Goal: Information Seeking & Learning: Compare options

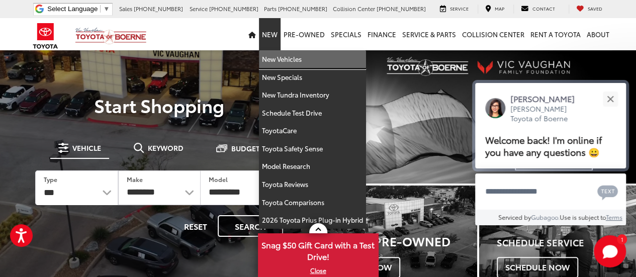
drag, startPoint x: 277, startPoint y: 62, endPoint x: 492, endPoint y: 91, distance: 216.6
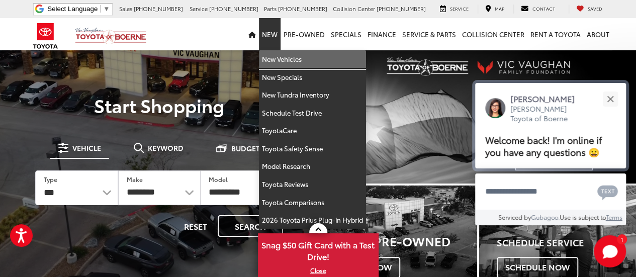
click at [277, 62] on link "New Vehicles" at bounding box center [312, 59] width 107 height 18
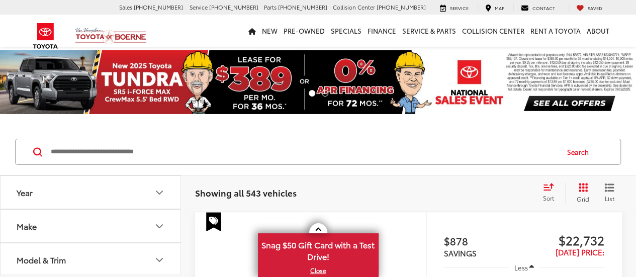
click at [74, 243] on button "Model & Trim" at bounding box center [91, 259] width 181 height 33
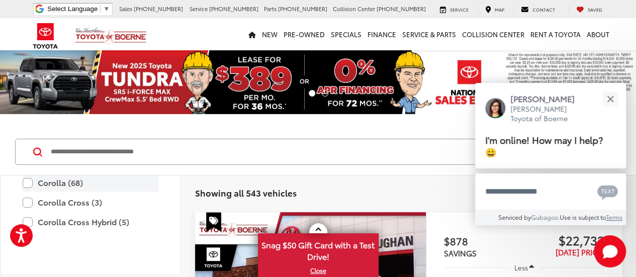
scroll to position [145, 0]
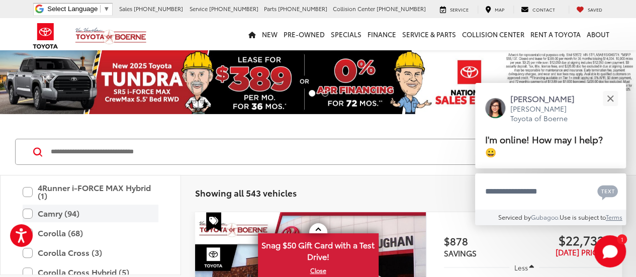
click at [25, 213] on label "Camry (94)" at bounding box center [91, 214] width 136 height 18
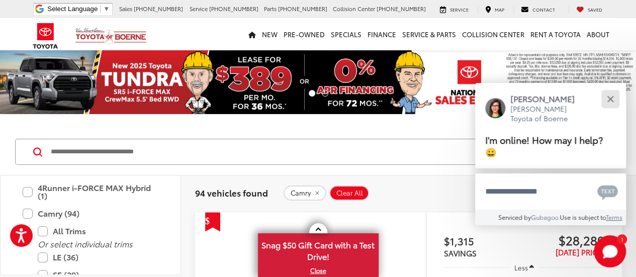
click at [608, 98] on button "Close" at bounding box center [610, 99] width 22 height 22
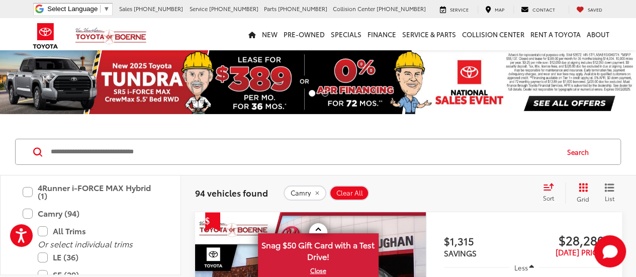
scroll to position [189, 0]
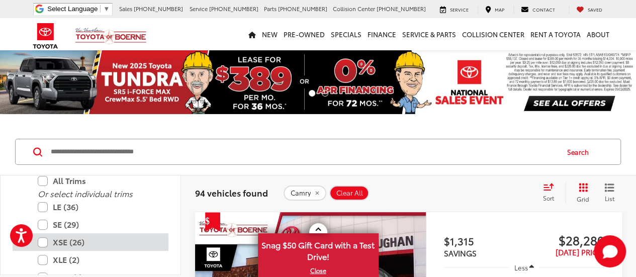
click at [48, 243] on label "XSE (26)" at bounding box center [98, 242] width 121 height 18
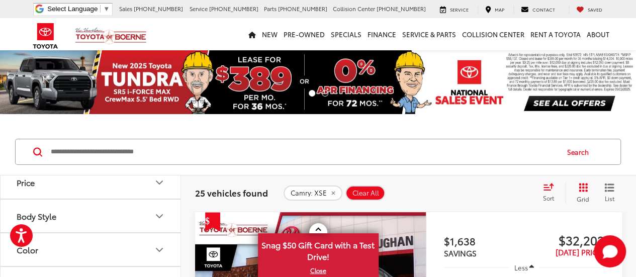
scroll to position [630, 0]
click at [120, 200] on button "Color" at bounding box center [91, 199] width 181 height 33
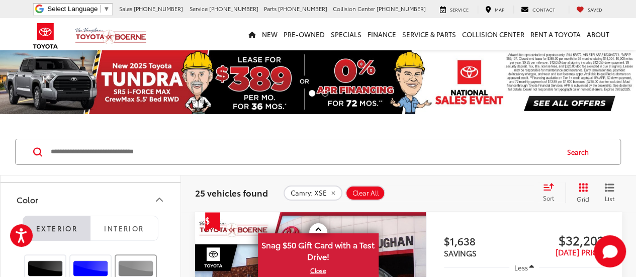
scroll to position [680, 0]
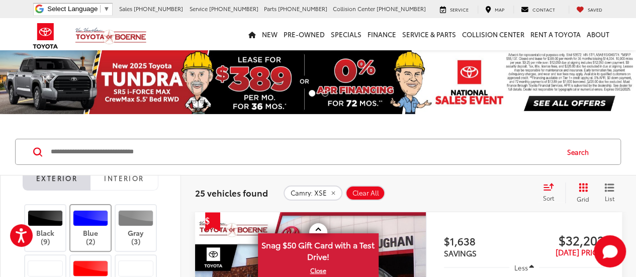
click at [95, 217] on div at bounding box center [91, 218] width 36 height 16
click at [128, 223] on label "Gray (3)" at bounding box center [136, 228] width 41 height 36
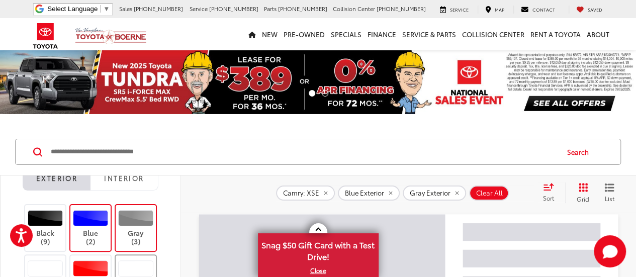
scroll to position [828, 0]
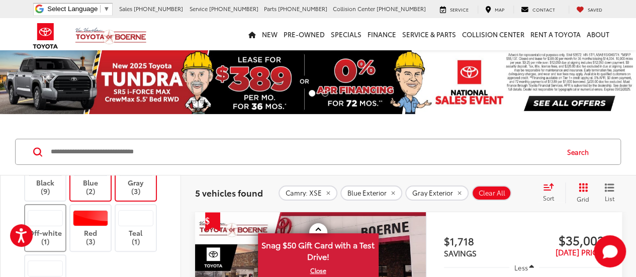
click at [36, 223] on label "Off-white (1)" at bounding box center [45, 228] width 41 height 36
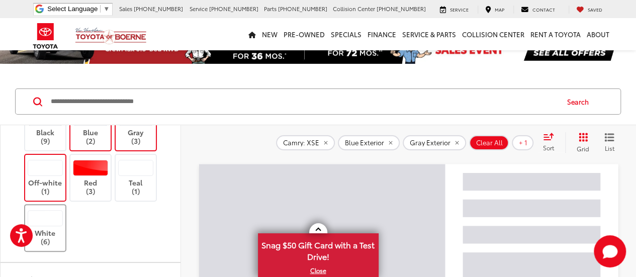
click at [52, 227] on label "White (6)" at bounding box center [45, 228] width 41 height 36
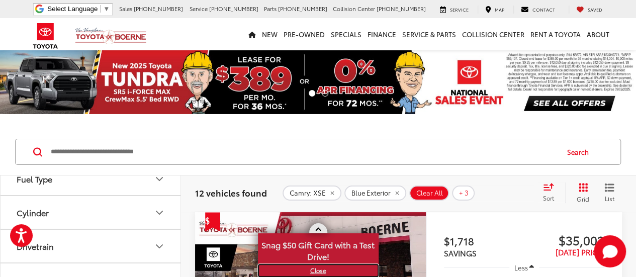
click at [317, 271] on link "X" at bounding box center [318, 270] width 119 height 11
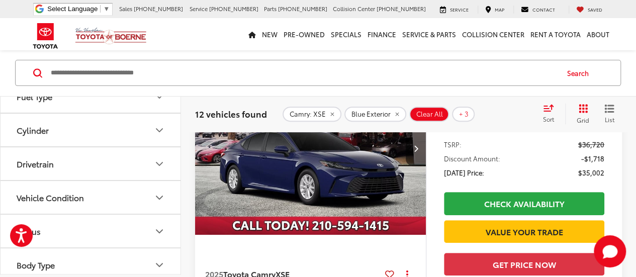
scroll to position [201, 0]
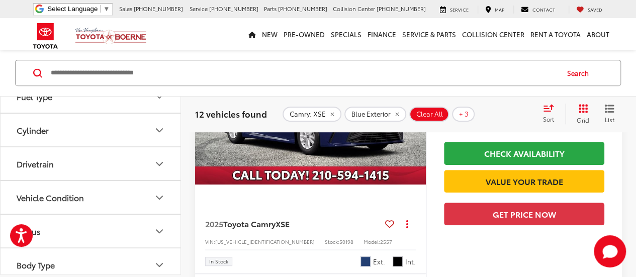
click at [320, 168] on img "2025 Toyota Camry XSE 0" at bounding box center [311, 98] width 232 height 174
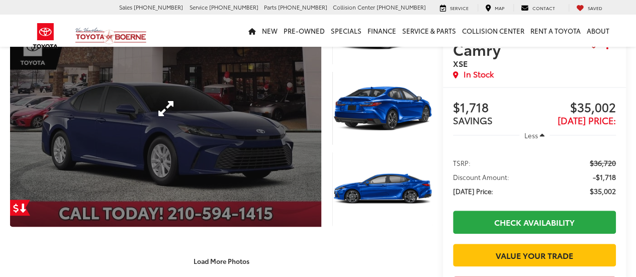
scroll to position [101, 0]
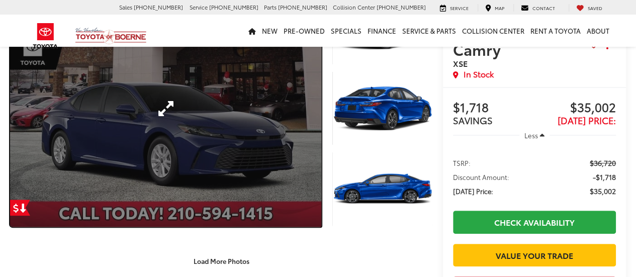
click at [230, 184] on link "Expand Photo 0" at bounding box center [165, 108] width 311 height 237
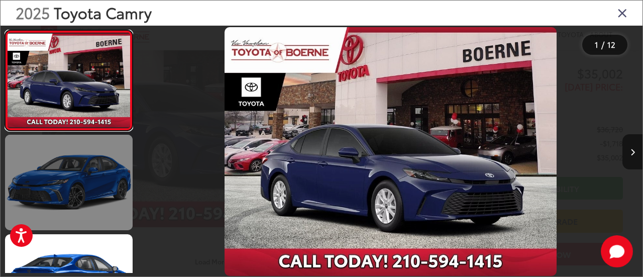
scroll to position [0, 0]
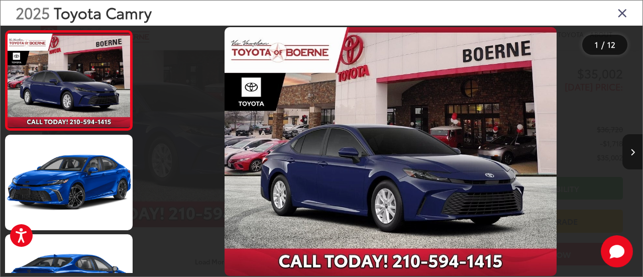
click at [628, 149] on button "Next image" at bounding box center [633, 151] width 20 height 35
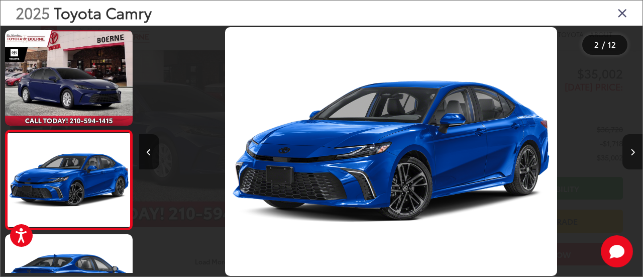
scroll to position [57, 0]
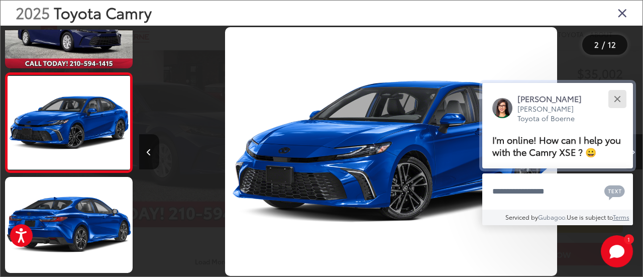
click at [620, 101] on div "Close" at bounding box center [617, 99] width 7 height 7
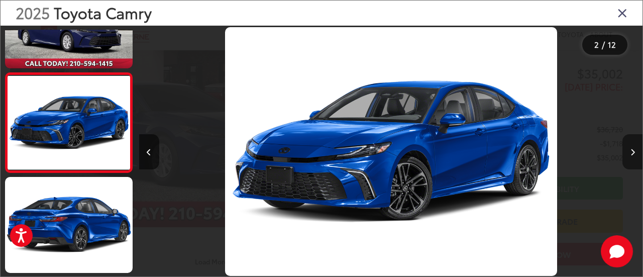
click at [634, 152] on icon "Next image" at bounding box center [633, 152] width 5 height 7
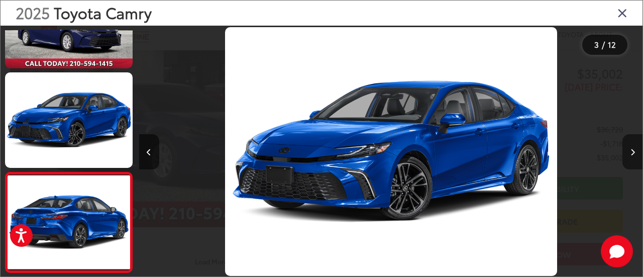
scroll to position [157, 0]
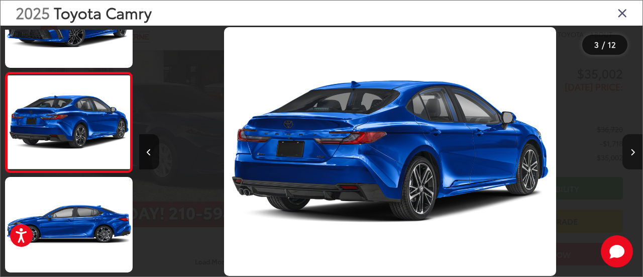
click at [634, 152] on icon "Next image" at bounding box center [633, 152] width 5 height 7
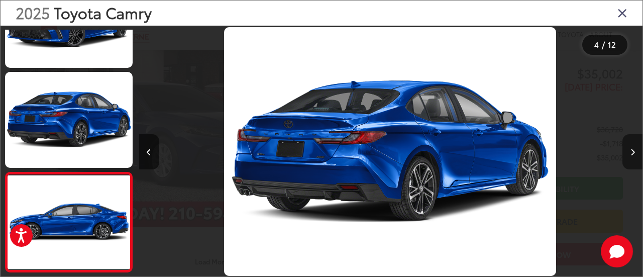
scroll to position [257, 0]
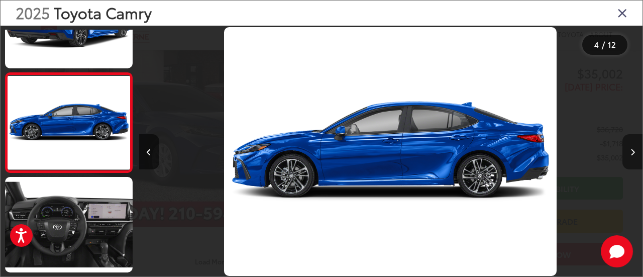
click at [634, 152] on icon "Next image" at bounding box center [633, 152] width 5 height 7
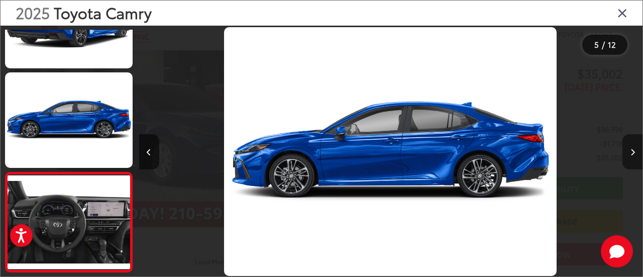
scroll to position [356, 0]
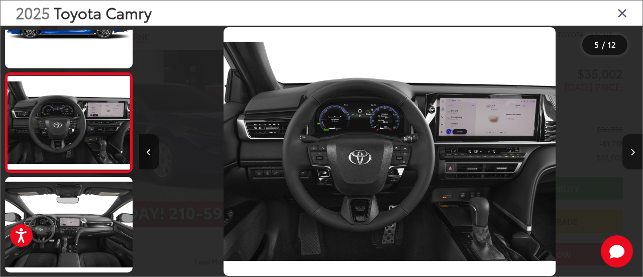
click at [634, 152] on icon "Next image" at bounding box center [633, 152] width 5 height 7
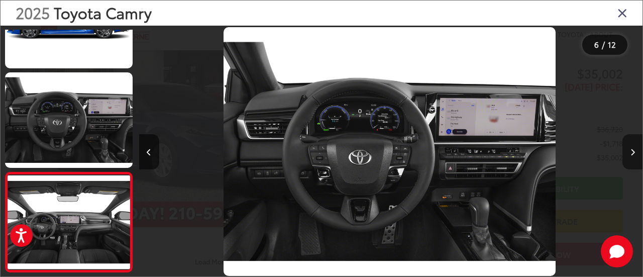
scroll to position [456, 0]
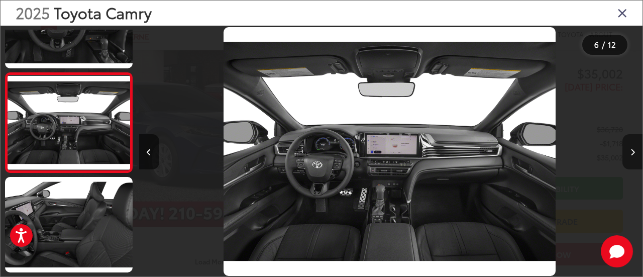
click at [634, 152] on icon "Next image" at bounding box center [633, 152] width 5 height 7
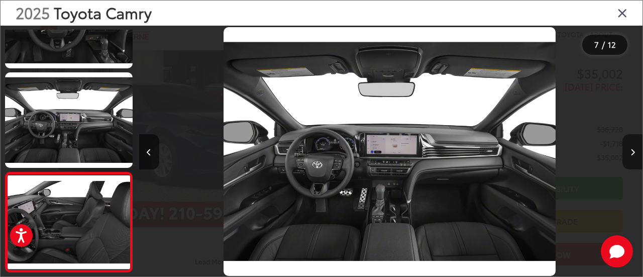
scroll to position [556, 0]
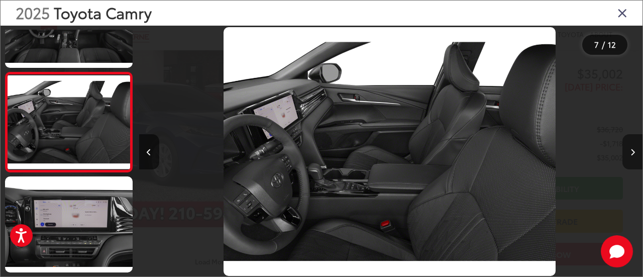
click at [634, 152] on icon "Next image" at bounding box center [633, 152] width 5 height 7
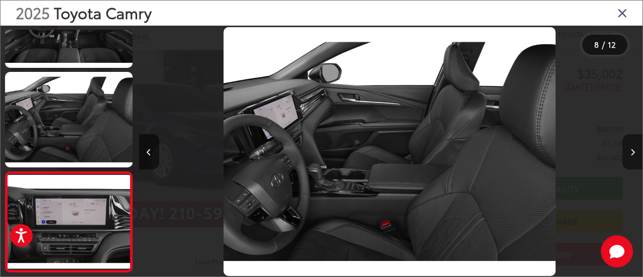
scroll to position [655, 0]
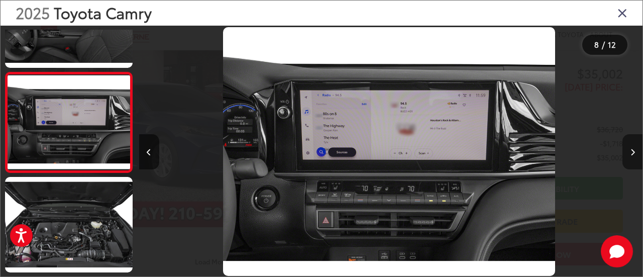
click at [634, 152] on icon "Next image" at bounding box center [633, 152] width 5 height 7
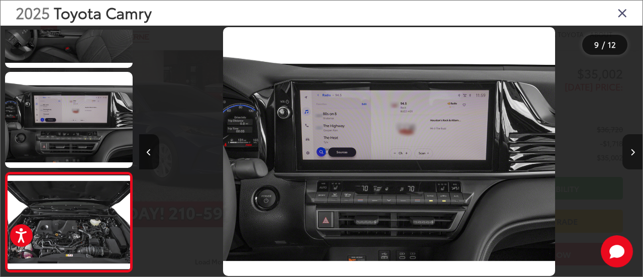
scroll to position [755, 0]
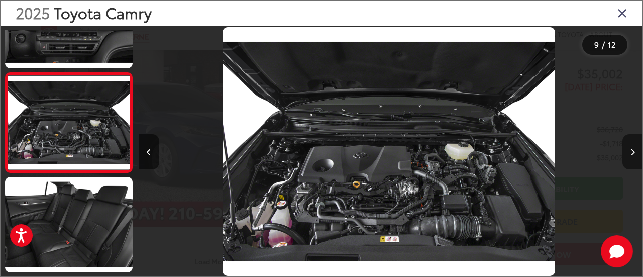
click at [634, 152] on icon "Next image" at bounding box center [633, 152] width 5 height 7
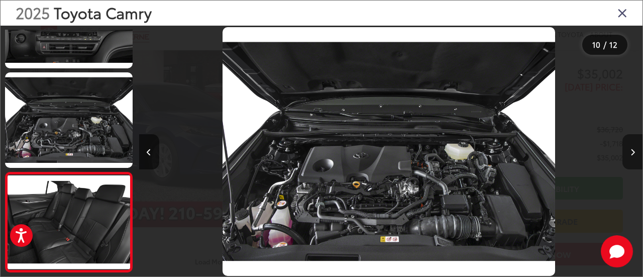
scroll to position [855, 0]
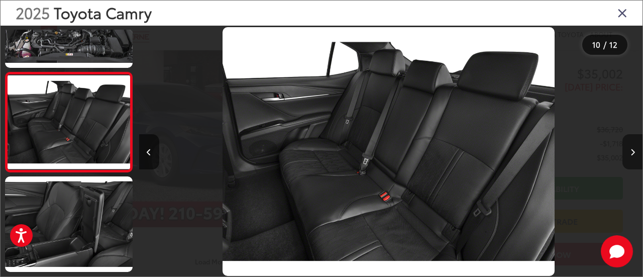
click at [634, 152] on icon "Next image" at bounding box center [633, 152] width 5 height 7
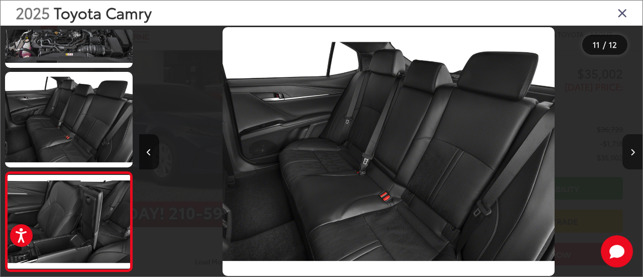
scroll to position [0, 5041]
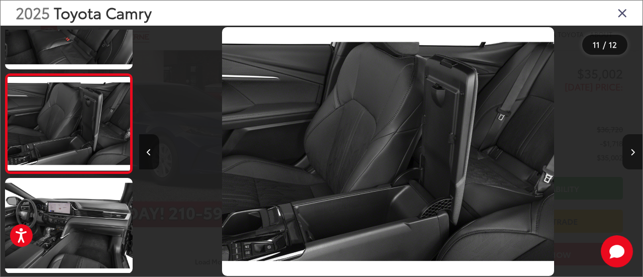
click at [634, 152] on icon "Next image" at bounding box center [633, 152] width 5 height 7
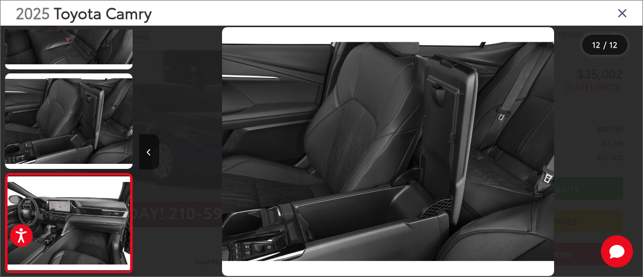
scroll to position [0, 5545]
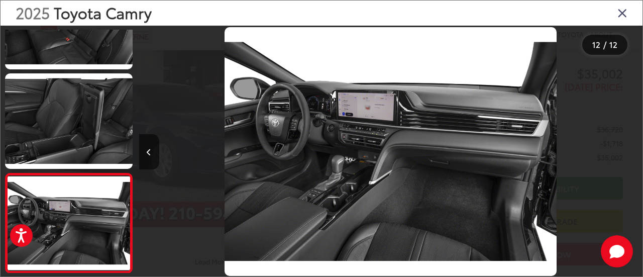
click at [634, 152] on div at bounding box center [580, 152] width 126 height 252
click at [622, 16] on icon "Close gallery" at bounding box center [623, 12] width 10 height 13
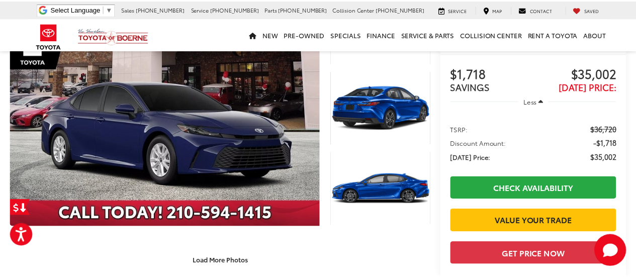
scroll to position [101, 0]
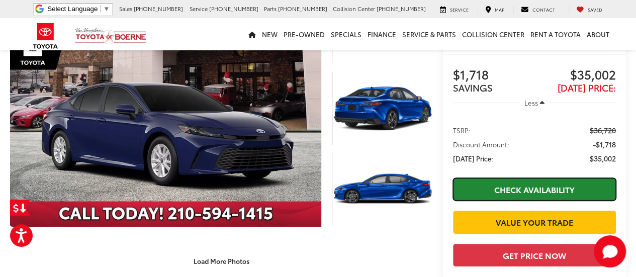
click at [481, 178] on link "Check Availability" at bounding box center [534, 189] width 163 height 23
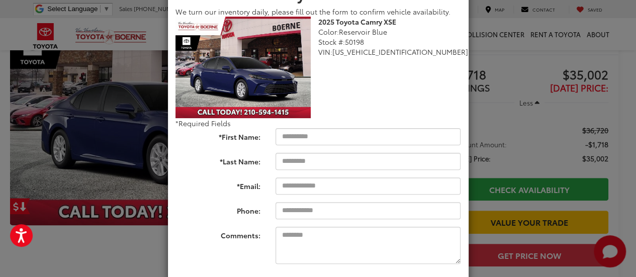
scroll to position [24, 0]
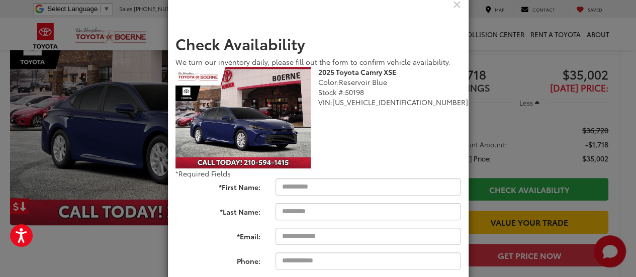
click at [362, 171] on form "Check Availability We turn our inventory daily, please fill out the form to con…" at bounding box center [318, 191] width 286 height 313
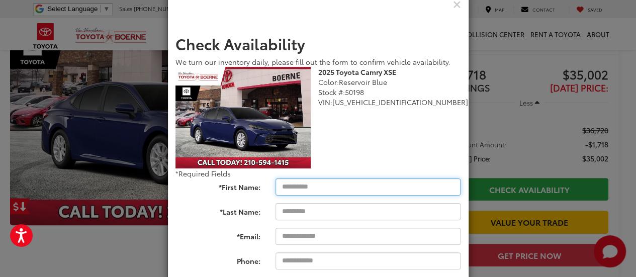
click at [365, 187] on input "*First Name:" at bounding box center [367, 186] width 185 height 17
type input "*****"
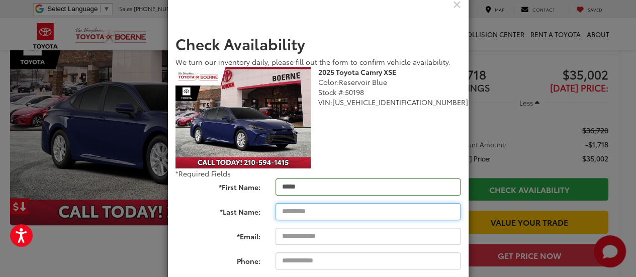
type input "*"
type input "********"
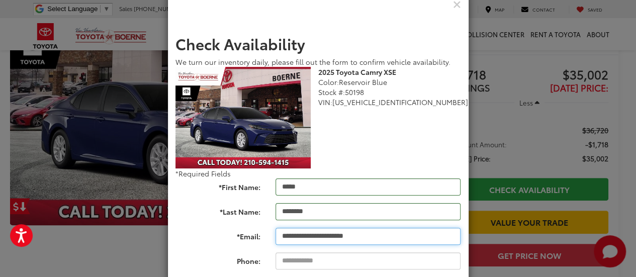
type input "**********"
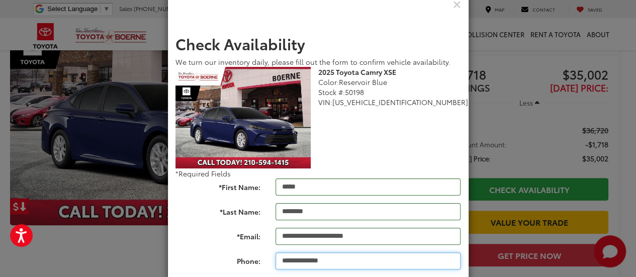
type input "**********"
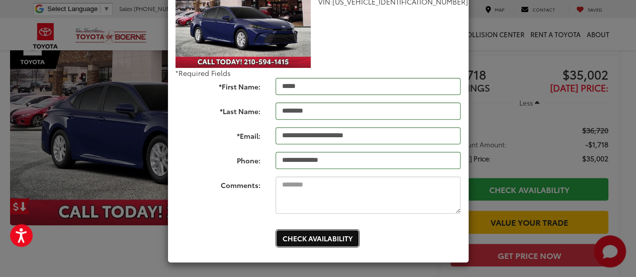
click at [282, 243] on button "Check Availability" at bounding box center [317, 238] width 84 height 18
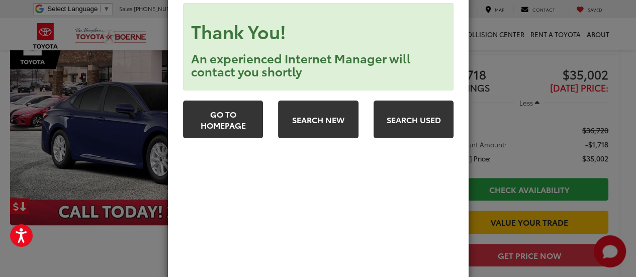
scroll to position [0, 0]
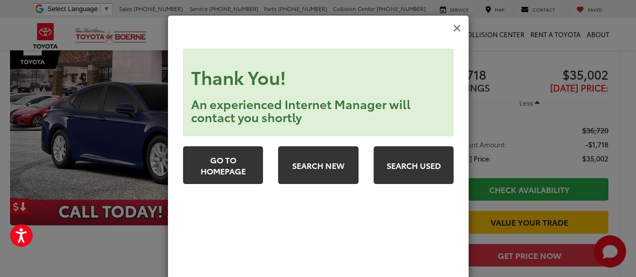
click at [453, 24] on icon "Close" at bounding box center [457, 28] width 8 height 11
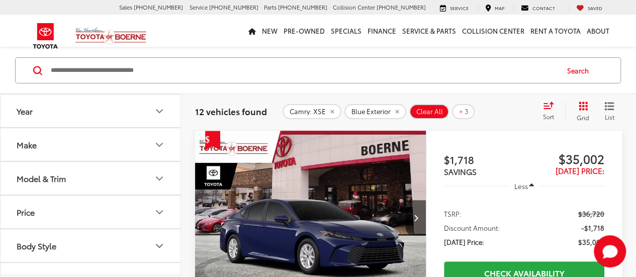
click at [455, 109] on button "+ 3" at bounding box center [463, 111] width 23 height 15
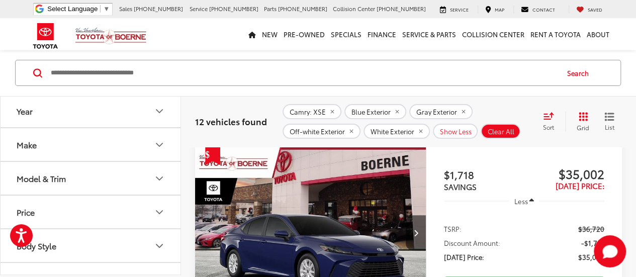
click at [419, 130] on icon "remove White" at bounding box center [421, 132] width 4 height 4
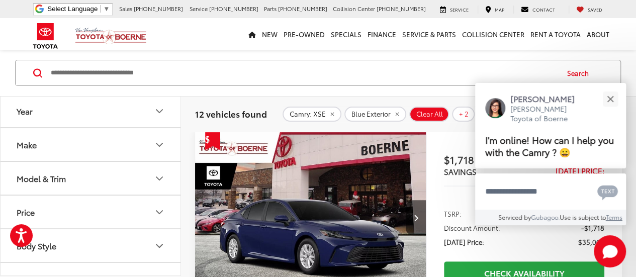
scroll to position [79, 0]
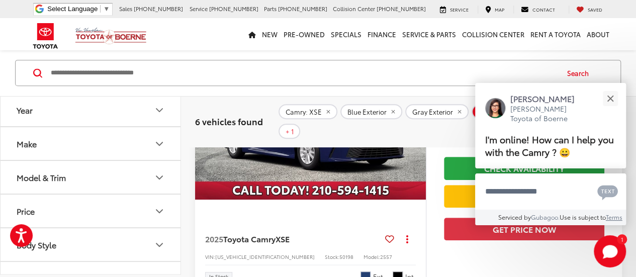
click at [457, 113] on icon "remove Gray" at bounding box center [459, 112] width 4 height 4
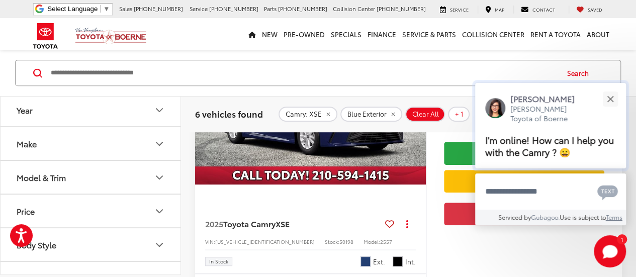
scroll to position [79, 0]
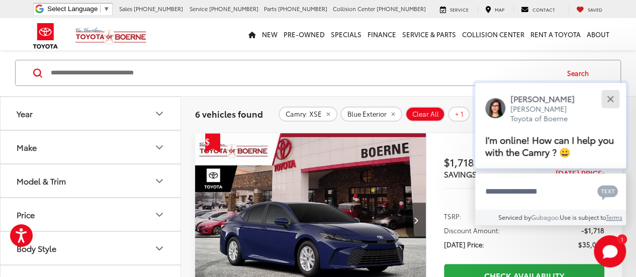
click at [611, 98] on div "Close" at bounding box center [610, 99] width 7 height 7
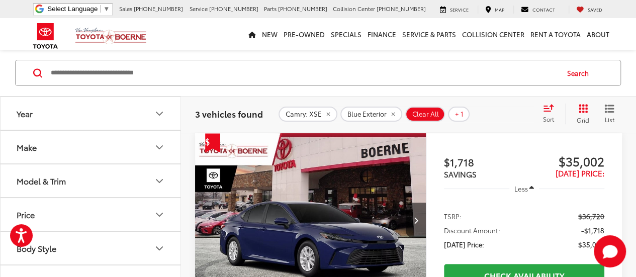
click at [455, 113] on span "+ 1" at bounding box center [459, 114] width 9 height 8
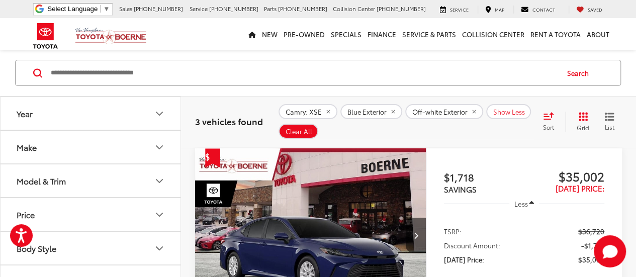
click at [472, 110] on icon "remove Off-white" at bounding box center [474, 112] width 4 height 4
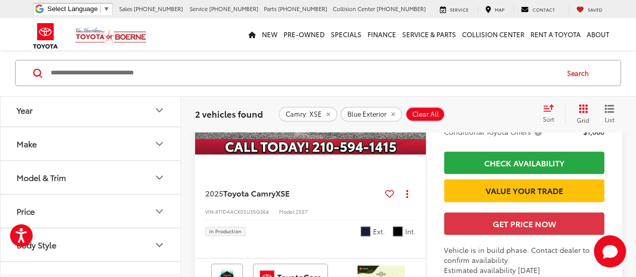
scroll to position [531, 0]
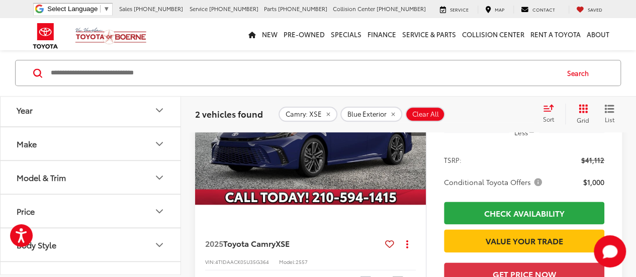
click at [162, 177] on icon "Model & Trim" at bounding box center [159, 177] width 12 height 12
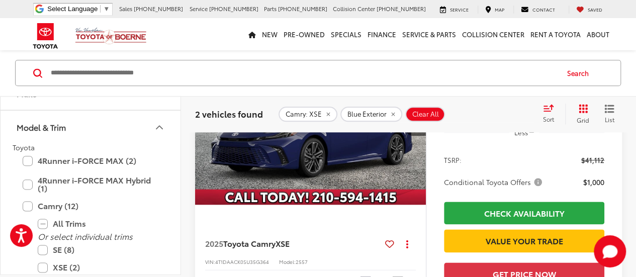
scroll to position [101, 0]
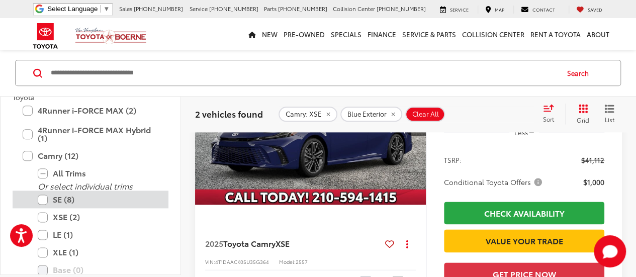
click at [43, 203] on label "SE (8)" at bounding box center [98, 200] width 121 height 18
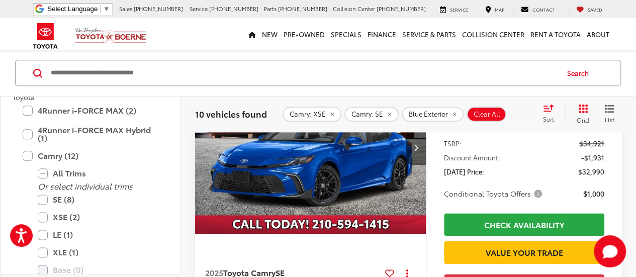
scroll to position [481, 0]
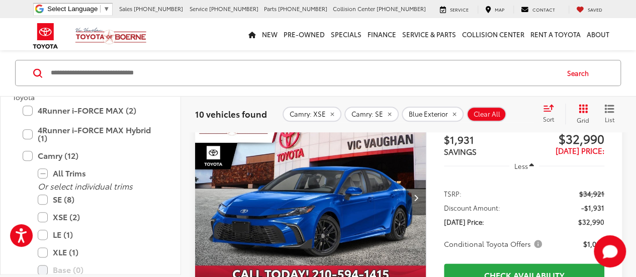
click at [413, 197] on button "Next image" at bounding box center [416, 197] width 20 height 35
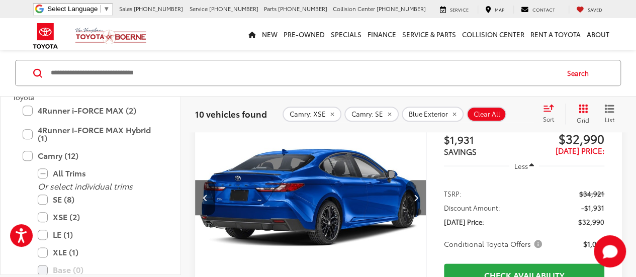
click at [413, 197] on button "Next image" at bounding box center [416, 197] width 20 height 35
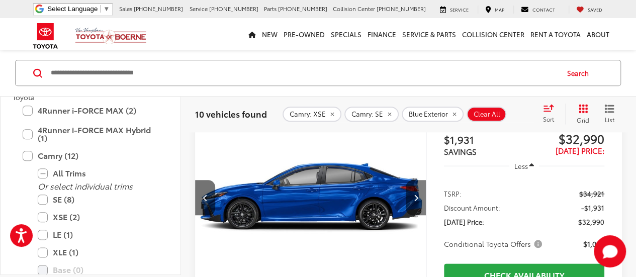
click at [413, 197] on button "Next image" at bounding box center [416, 197] width 20 height 35
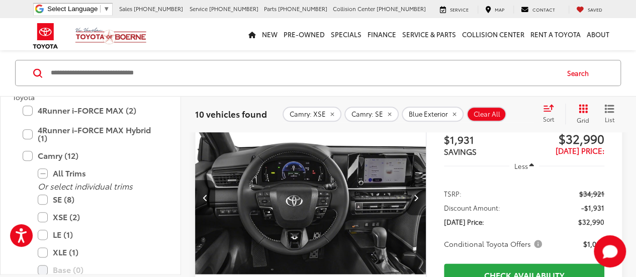
click at [413, 197] on button "Next image" at bounding box center [416, 197] width 20 height 35
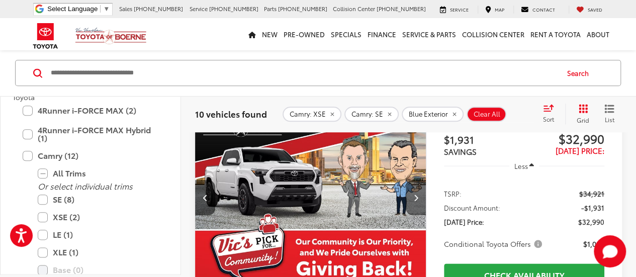
click at [413, 197] on button "Next image" at bounding box center [416, 197] width 20 height 35
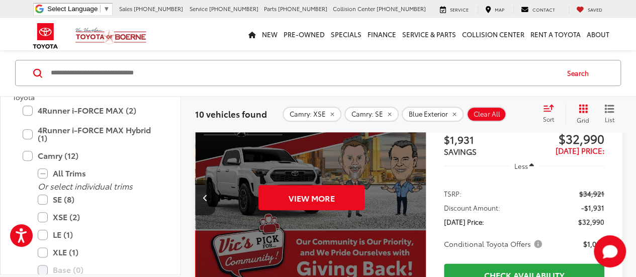
click at [413, 197] on div "View More" at bounding box center [312, 198] width 232 height 174
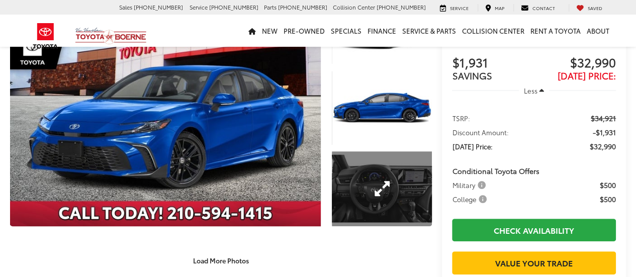
scroll to position [101, 0]
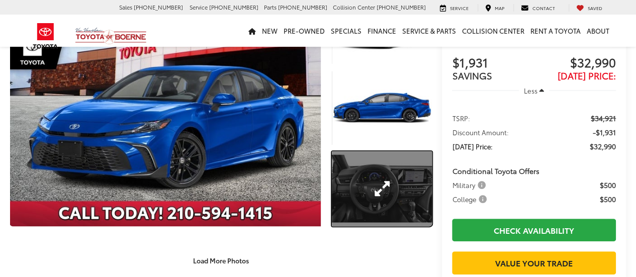
click at [411, 189] on link "Expand Photo 3" at bounding box center [382, 188] width 100 height 75
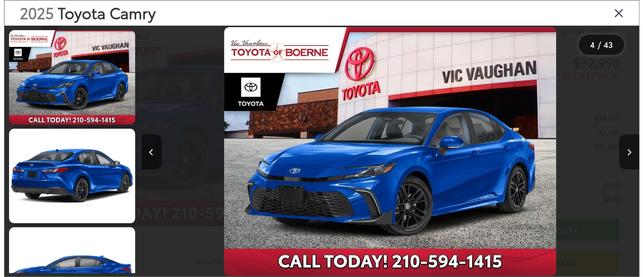
scroll to position [0, 1512]
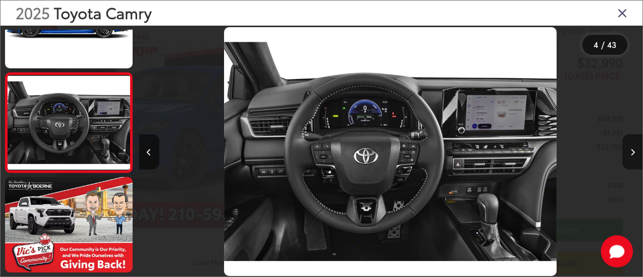
click at [632, 151] on icon "Next image" at bounding box center [633, 152] width 5 height 7
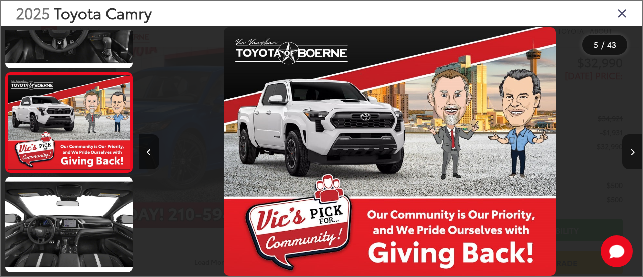
scroll to position [0, 0]
click at [632, 151] on icon "Next image" at bounding box center [633, 152] width 5 height 7
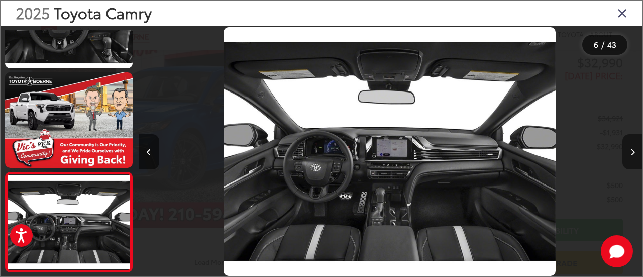
scroll to position [456, 0]
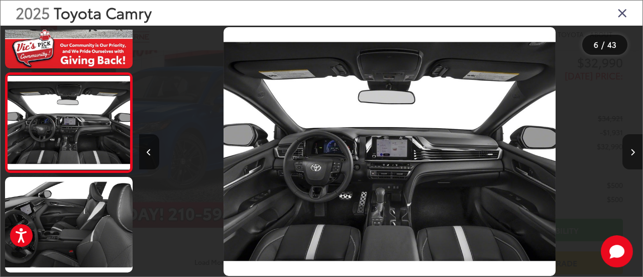
click at [632, 151] on icon "Next image" at bounding box center [633, 152] width 5 height 7
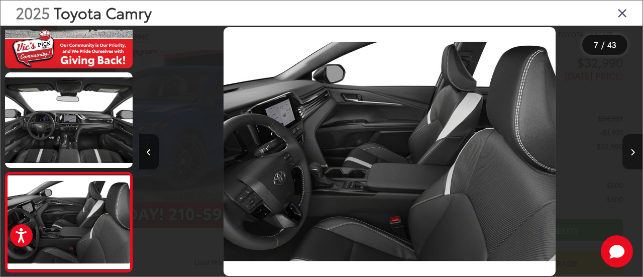
scroll to position [556, 0]
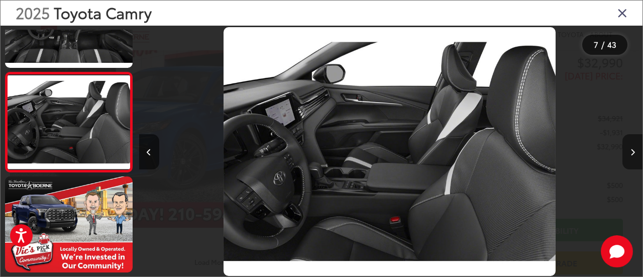
click at [632, 151] on icon "Next image" at bounding box center [633, 152] width 5 height 7
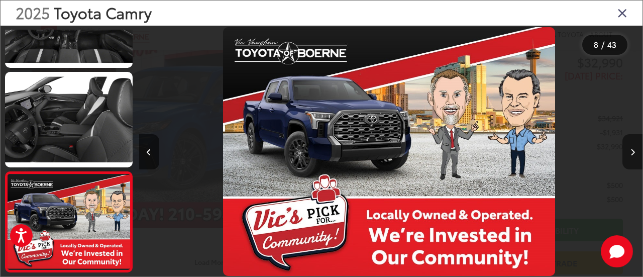
scroll to position [655, 0]
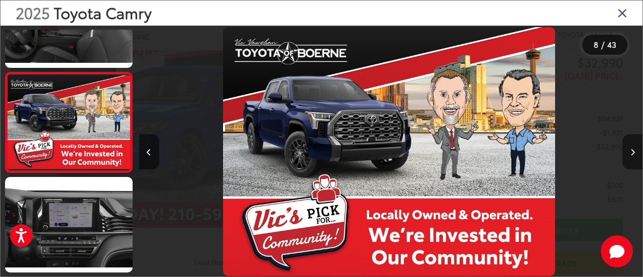
click at [632, 151] on icon "Next image" at bounding box center [633, 152] width 5 height 7
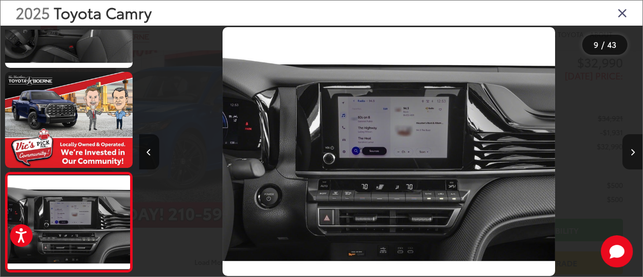
scroll to position [755, 0]
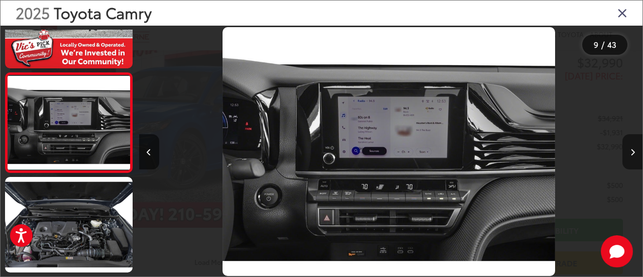
click at [632, 151] on icon "Next image" at bounding box center [633, 152] width 5 height 7
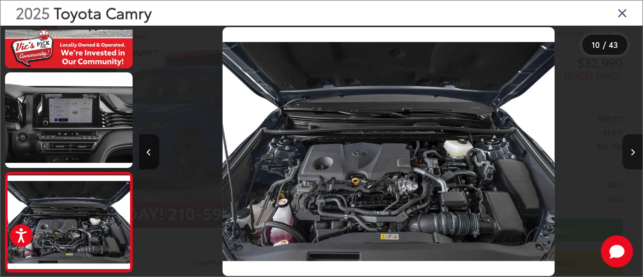
scroll to position [855, 0]
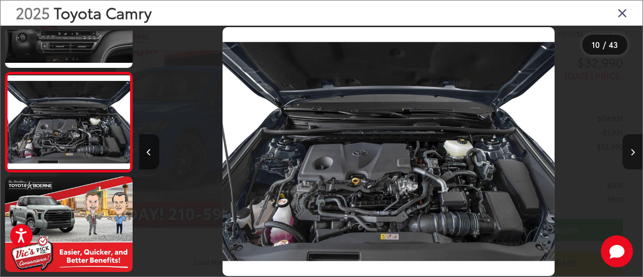
click at [632, 151] on icon "Next image" at bounding box center [633, 152] width 5 height 7
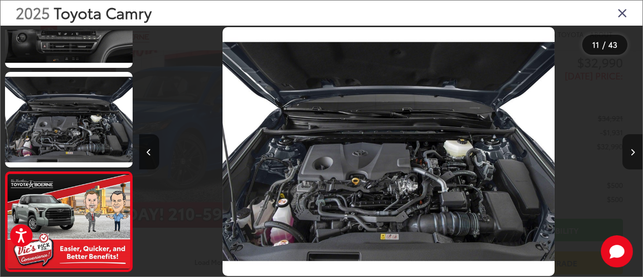
scroll to position [955, 0]
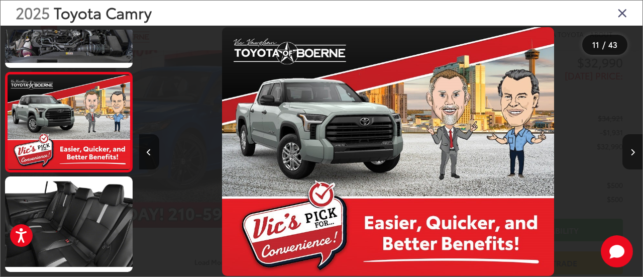
click at [632, 151] on icon "Next image" at bounding box center [633, 152] width 5 height 7
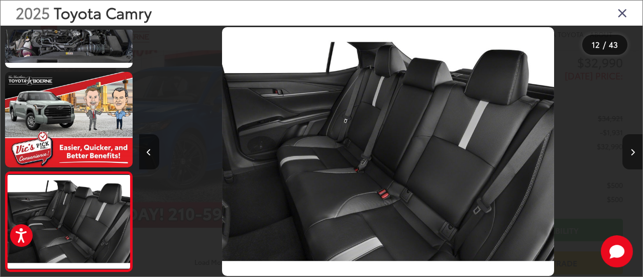
scroll to position [1054, 0]
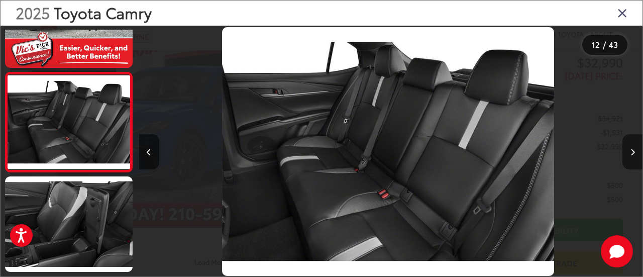
click at [632, 151] on icon "Next image" at bounding box center [633, 152] width 5 height 7
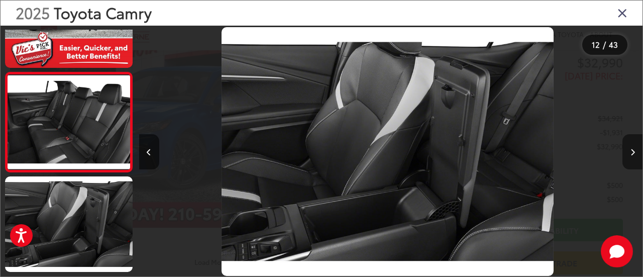
scroll to position [1154, 0]
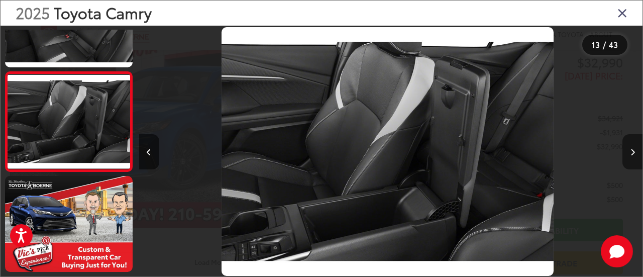
click at [632, 151] on icon "Next image" at bounding box center [633, 152] width 5 height 7
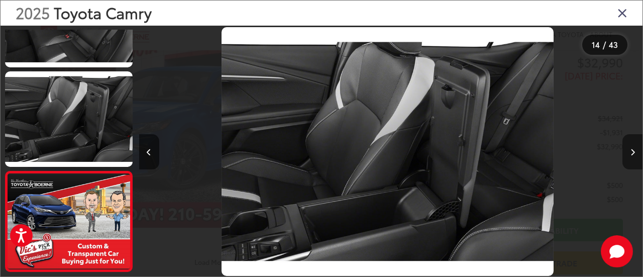
scroll to position [1254, 0]
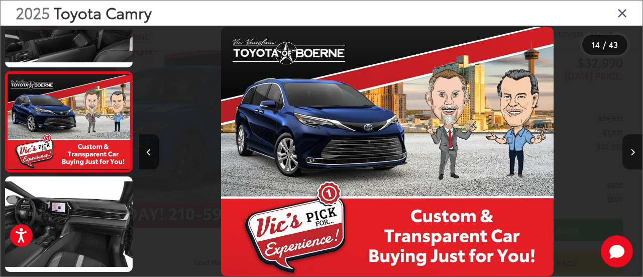
click at [632, 151] on icon "Next image" at bounding box center [633, 152] width 5 height 7
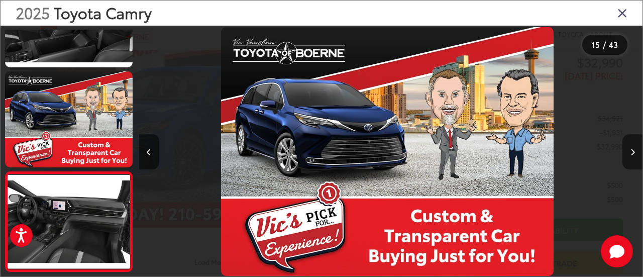
scroll to position [1353, 0]
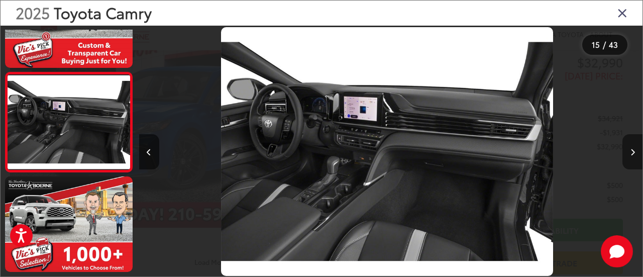
click at [632, 151] on icon "Next image" at bounding box center [633, 152] width 5 height 7
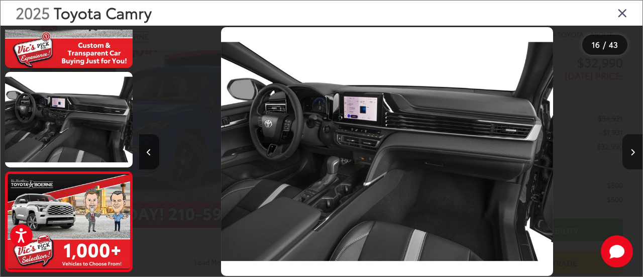
scroll to position [1453, 0]
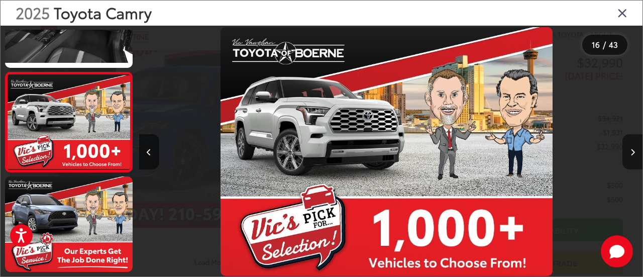
click at [632, 151] on icon "Next image" at bounding box center [633, 152] width 5 height 7
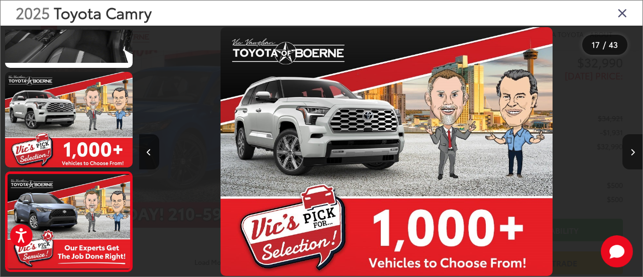
scroll to position [0, 0]
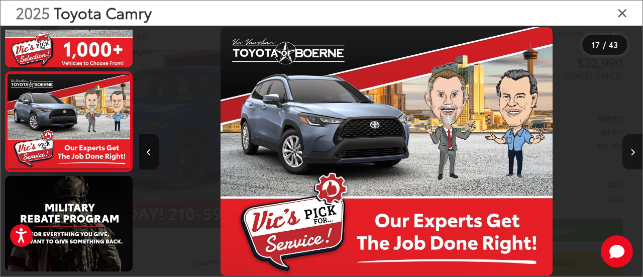
click at [632, 151] on icon "Next image" at bounding box center [633, 152] width 5 height 7
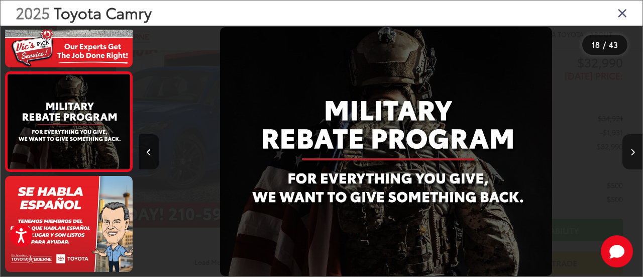
click at [632, 151] on icon "Next image" at bounding box center [633, 152] width 5 height 7
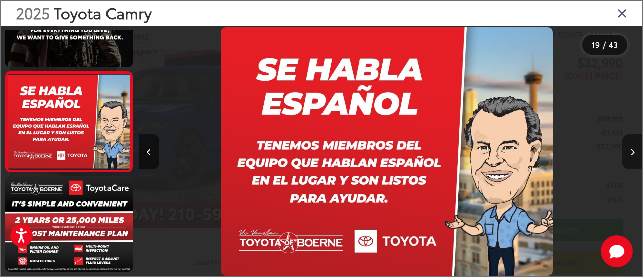
click at [632, 151] on icon "Next image" at bounding box center [633, 152] width 5 height 7
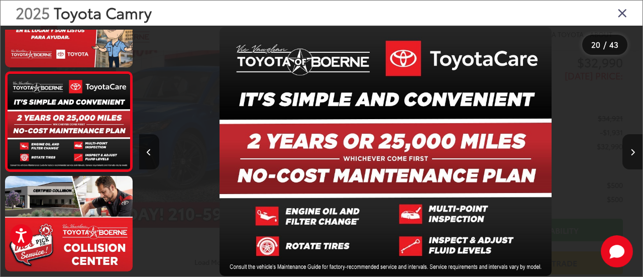
click at [632, 151] on icon "Next image" at bounding box center [633, 152] width 5 height 7
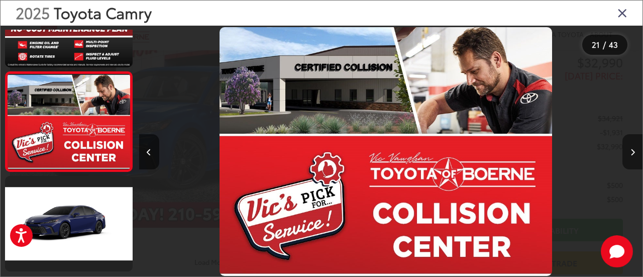
click at [632, 151] on icon "Next image" at bounding box center [633, 152] width 5 height 7
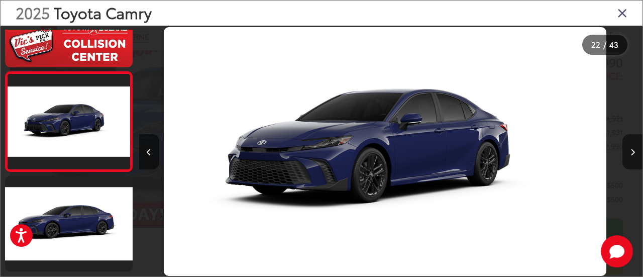
click at [632, 151] on icon "Next image" at bounding box center [633, 152] width 5 height 7
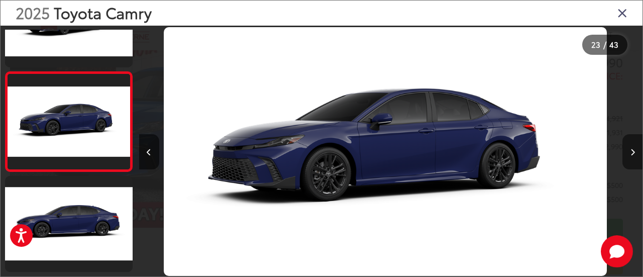
click at [631, 150] on icon "Next image" at bounding box center [633, 152] width 5 height 7
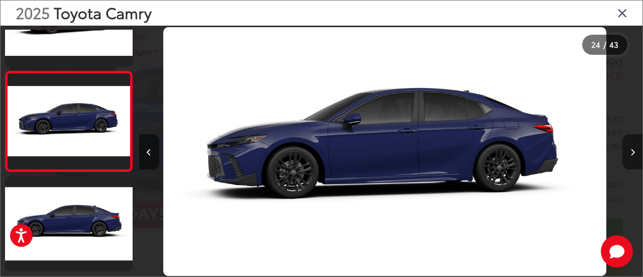
click at [631, 150] on icon "Next image" at bounding box center [633, 152] width 5 height 7
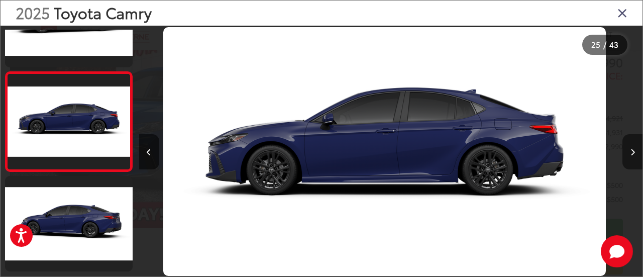
click at [631, 150] on icon "Next image" at bounding box center [633, 152] width 5 height 7
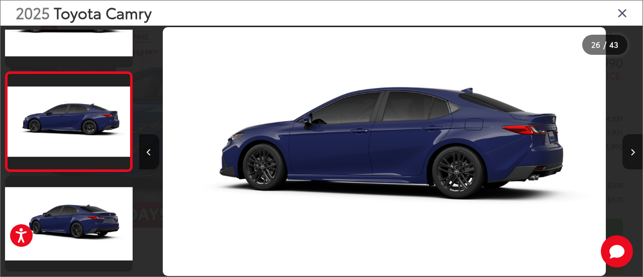
click at [631, 150] on icon "Next image" at bounding box center [633, 152] width 5 height 7
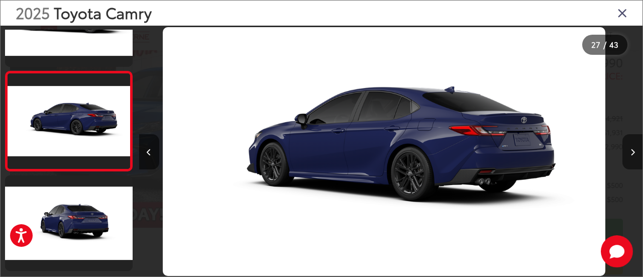
click at [631, 150] on icon "Next image" at bounding box center [633, 152] width 5 height 7
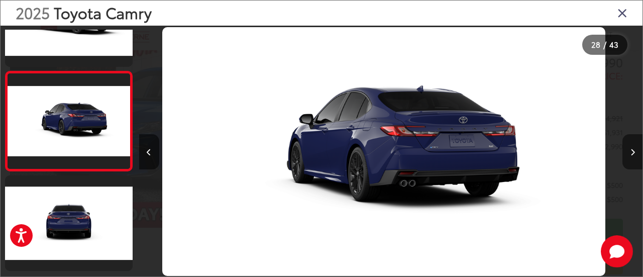
click at [631, 150] on icon "Next image" at bounding box center [633, 152] width 5 height 7
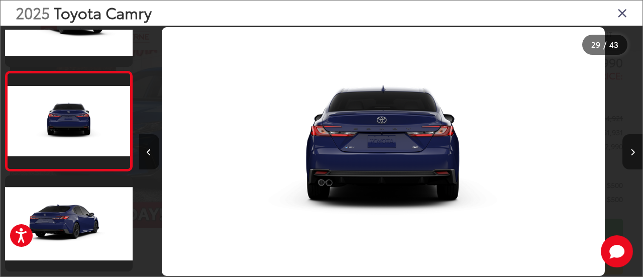
click at [631, 150] on icon "Next image" at bounding box center [633, 152] width 5 height 7
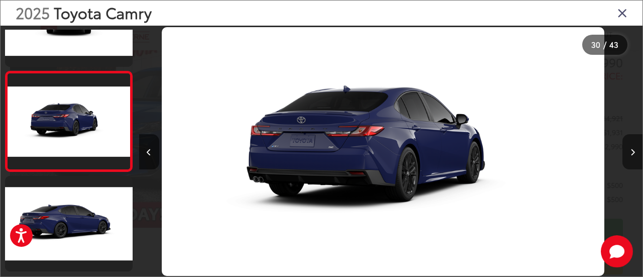
click at [631, 150] on icon "Next image" at bounding box center [633, 152] width 5 height 7
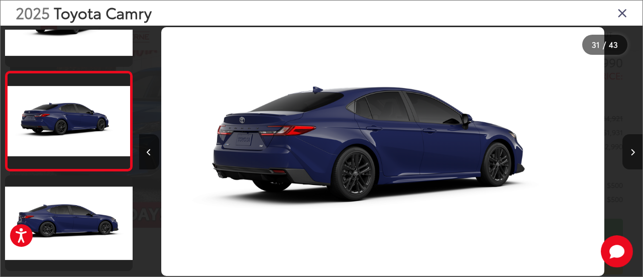
click at [631, 150] on icon "Next image" at bounding box center [633, 152] width 5 height 7
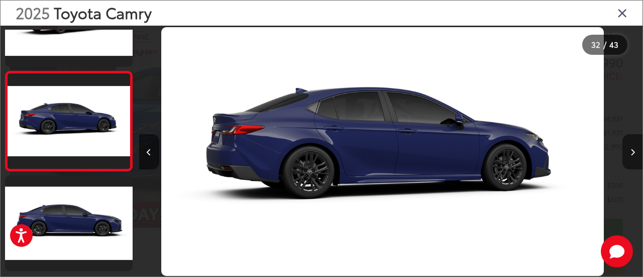
click at [631, 150] on icon "Next image" at bounding box center [633, 152] width 5 height 7
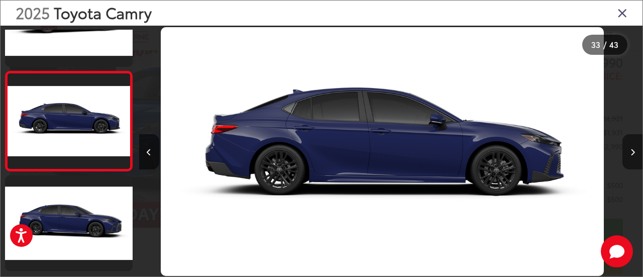
click at [631, 150] on icon "Next image" at bounding box center [633, 152] width 5 height 7
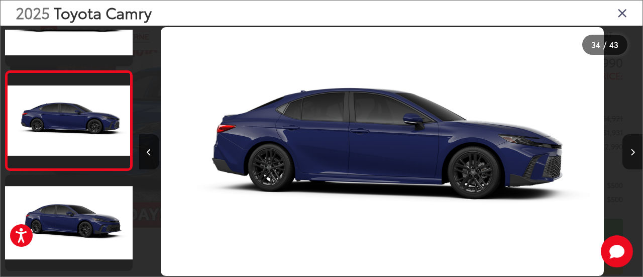
click at [631, 150] on icon "Next image" at bounding box center [633, 152] width 5 height 7
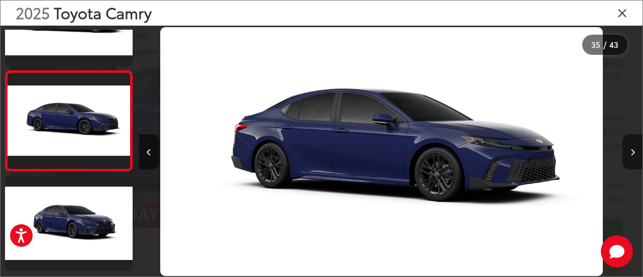
click at [631, 150] on icon "Next image" at bounding box center [633, 152] width 5 height 7
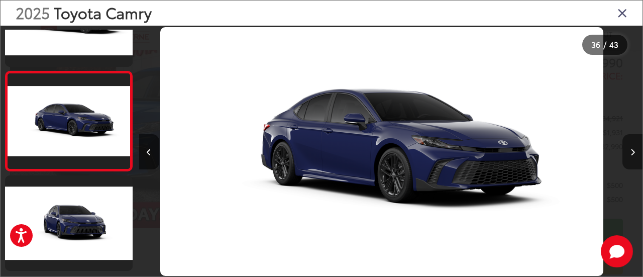
click at [631, 150] on icon "Next image" at bounding box center [633, 152] width 5 height 7
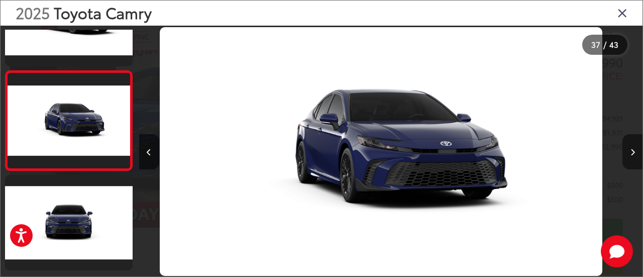
click at [631, 150] on icon "Next image" at bounding box center [633, 152] width 5 height 7
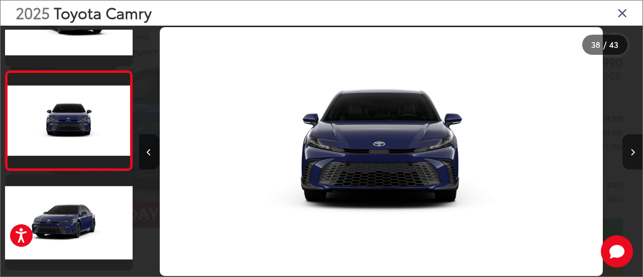
click at [631, 150] on icon "Next image" at bounding box center [633, 152] width 5 height 7
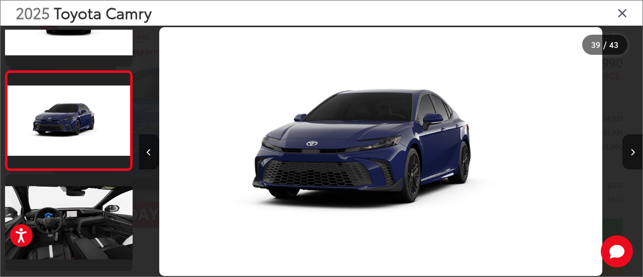
click at [625, 13] on icon "Close gallery" at bounding box center [623, 12] width 10 height 13
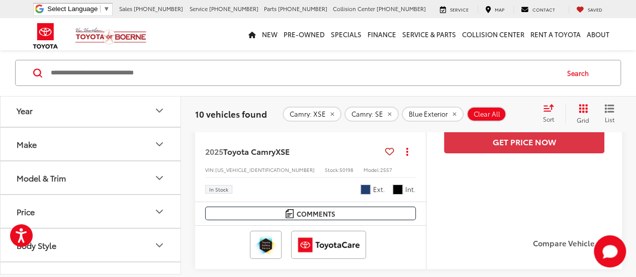
scroll to position [1841, 0]
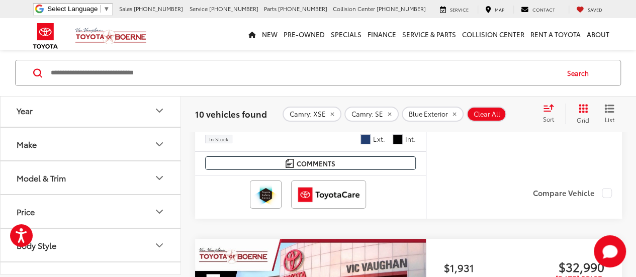
click at [603, 182] on div "Compare Vehicle" at bounding box center [524, 199] width 196 height 38
click at [602, 188] on label "Compare Vehicle" at bounding box center [572, 193] width 79 height 10
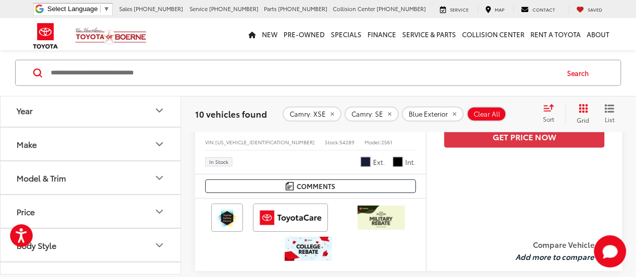
scroll to position [1489, 0]
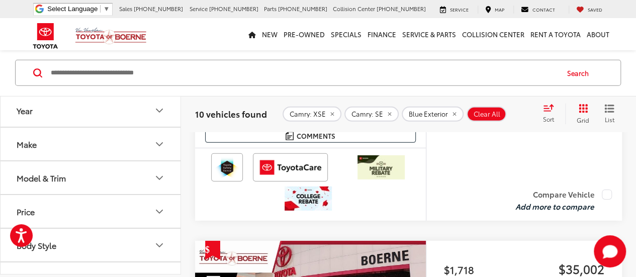
drag, startPoint x: 605, startPoint y: 189, endPoint x: 587, endPoint y: 192, distance: 18.3
click at [605, 189] on label "Compare Vehicle" at bounding box center [563, 194] width 97 height 10
click at [554, 204] on button "View comparison" at bounding box center [562, 207] width 64 height 12
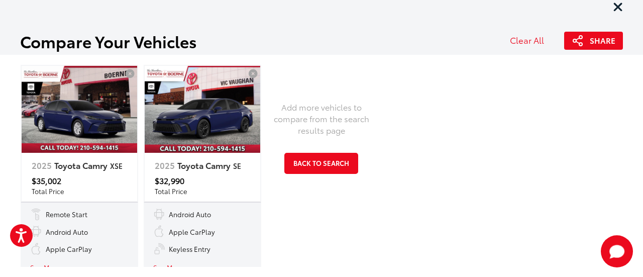
scroll to position [201, 0]
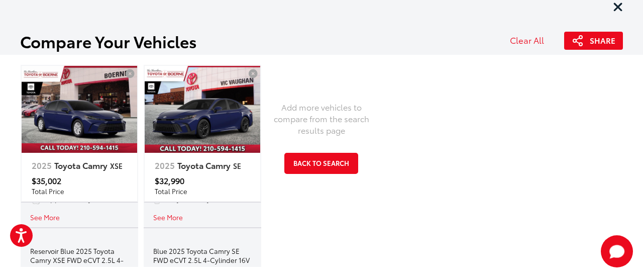
click at [51, 218] on button "See More" at bounding box center [45, 217] width 30 height 10
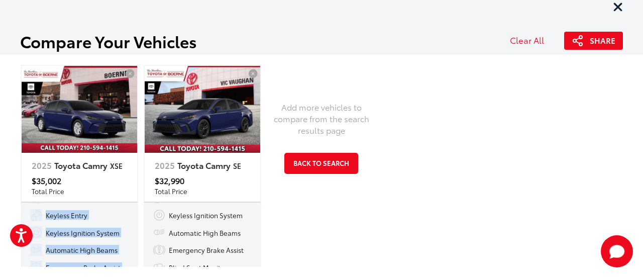
scroll to position [281, 0]
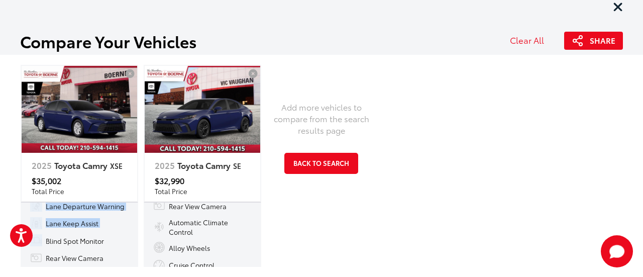
drag, startPoint x: 134, startPoint y: 244, endPoint x: 139, endPoint y: 233, distance: 12.1
click at [139, 233] on tr "Bluetooth® Remote Start Android Auto Apple CarPlay Keyless Entry Keyless Igniti…" at bounding box center [141, 187] width 241 height 267
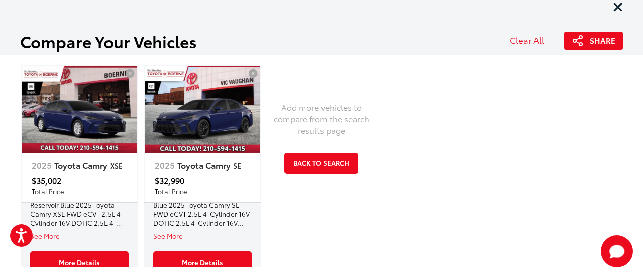
scroll to position [435, 0]
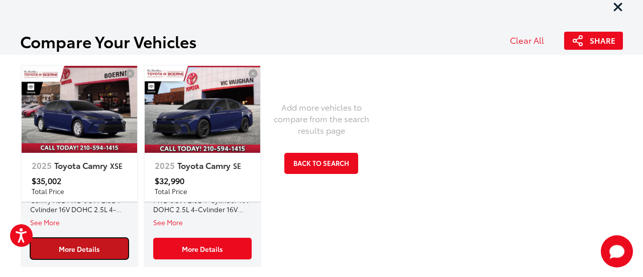
click at [105, 249] on link "More Details" at bounding box center [79, 249] width 99 height 22
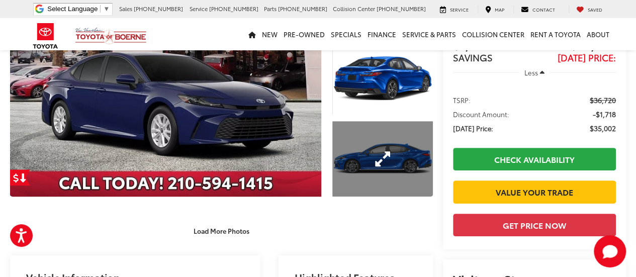
scroll to position [129, 0]
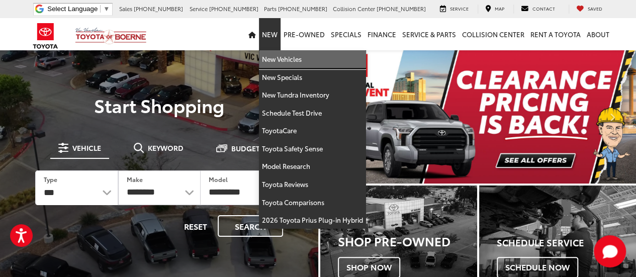
click at [276, 60] on link "New Vehicles" at bounding box center [312, 59] width 107 height 18
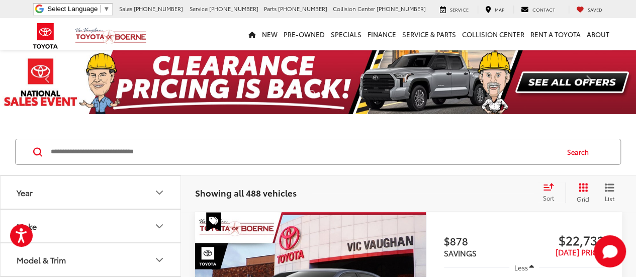
scroll to position [50, 0]
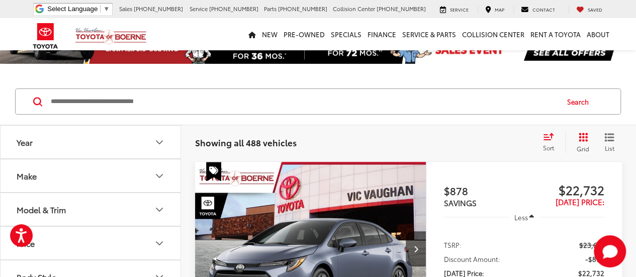
click at [102, 210] on button "Model & Trim" at bounding box center [91, 209] width 181 height 33
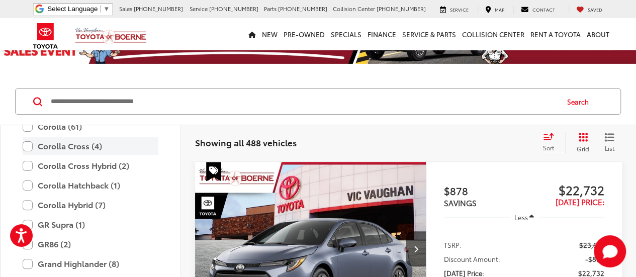
scroll to position [145, 0]
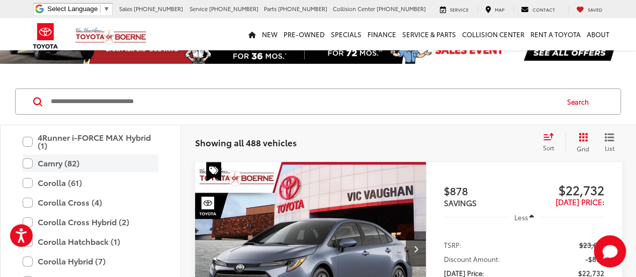
click at [28, 162] on label "Camry (82)" at bounding box center [91, 163] width 136 height 18
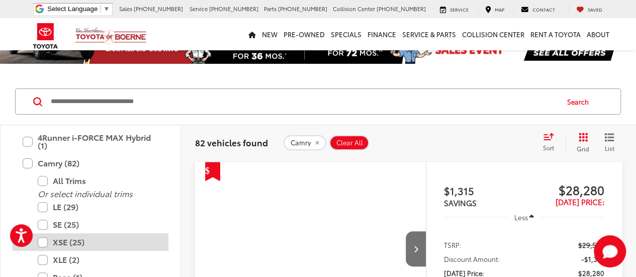
click at [61, 242] on label "XSE (25)" at bounding box center [98, 242] width 121 height 18
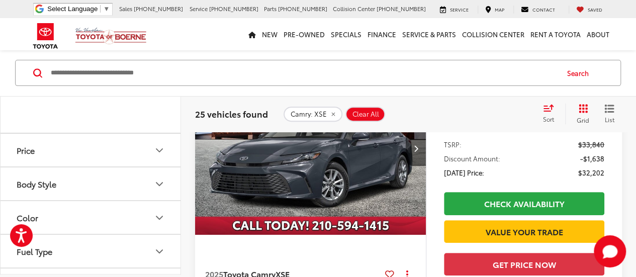
scroll to position [580, 0]
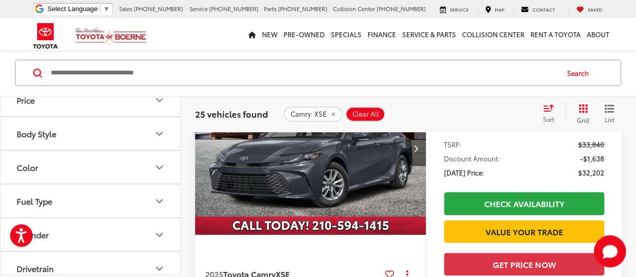
click at [62, 175] on button "Color" at bounding box center [91, 167] width 181 height 33
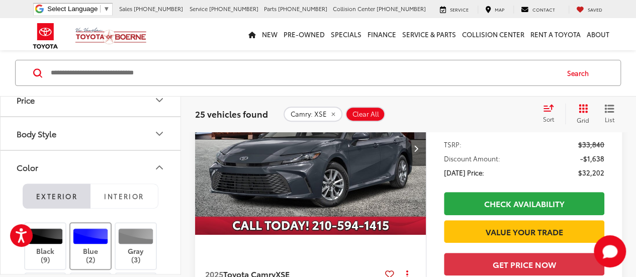
click at [81, 250] on label "Blue (2)" at bounding box center [90, 246] width 41 height 36
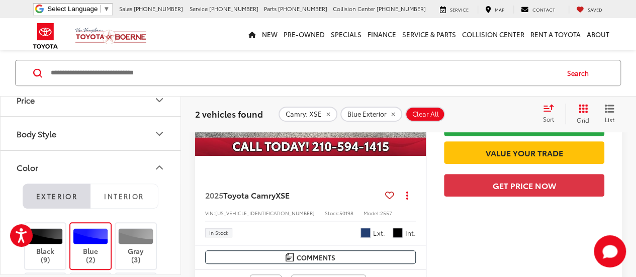
scroll to position [280, 0]
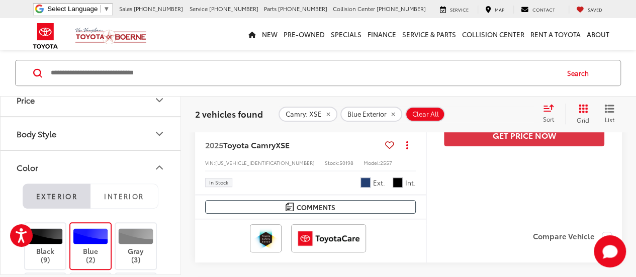
click at [603, 233] on label "Compare Vehicle" at bounding box center [572, 237] width 79 height 10
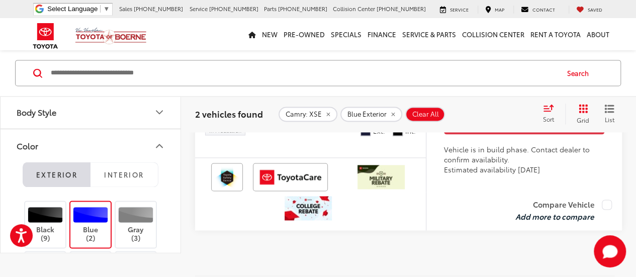
scroll to position [732, 0]
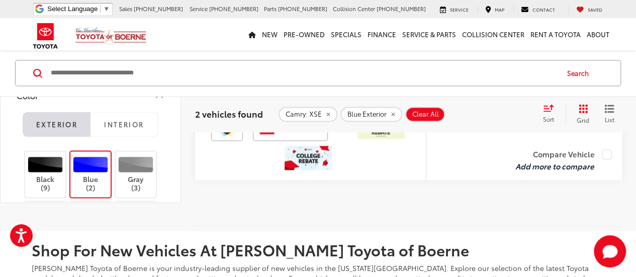
click at [603, 159] on label "Compare Vehicle" at bounding box center [563, 154] width 97 height 10
click at [550, 172] on button "View comparison" at bounding box center [562, 166] width 64 height 12
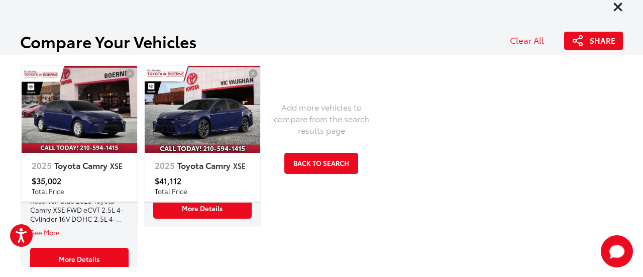
scroll to position [201, 0]
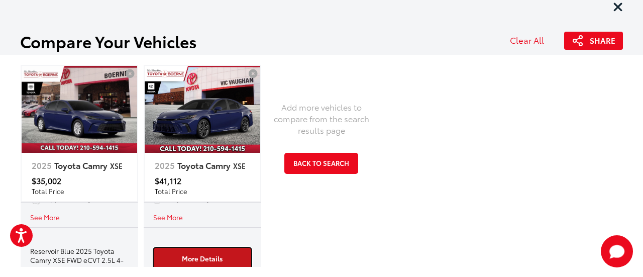
click at [162, 251] on link "More Details" at bounding box center [202, 258] width 99 height 22
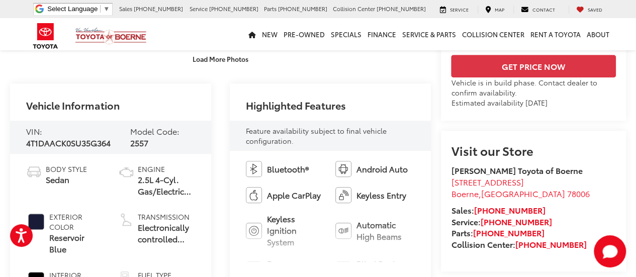
scroll to position [352, 0]
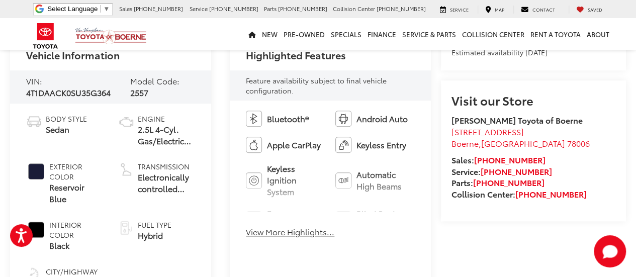
click at [270, 233] on button "View More Highlights..." at bounding box center [290, 232] width 88 height 12
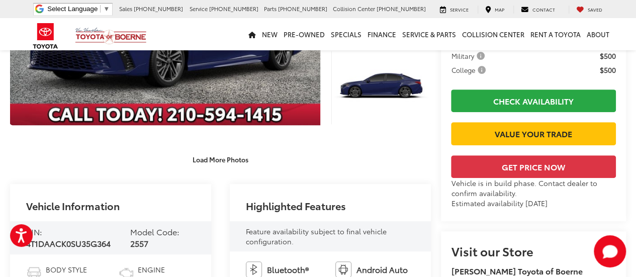
scroll to position [251, 0]
